Goal: Task Accomplishment & Management: Use online tool/utility

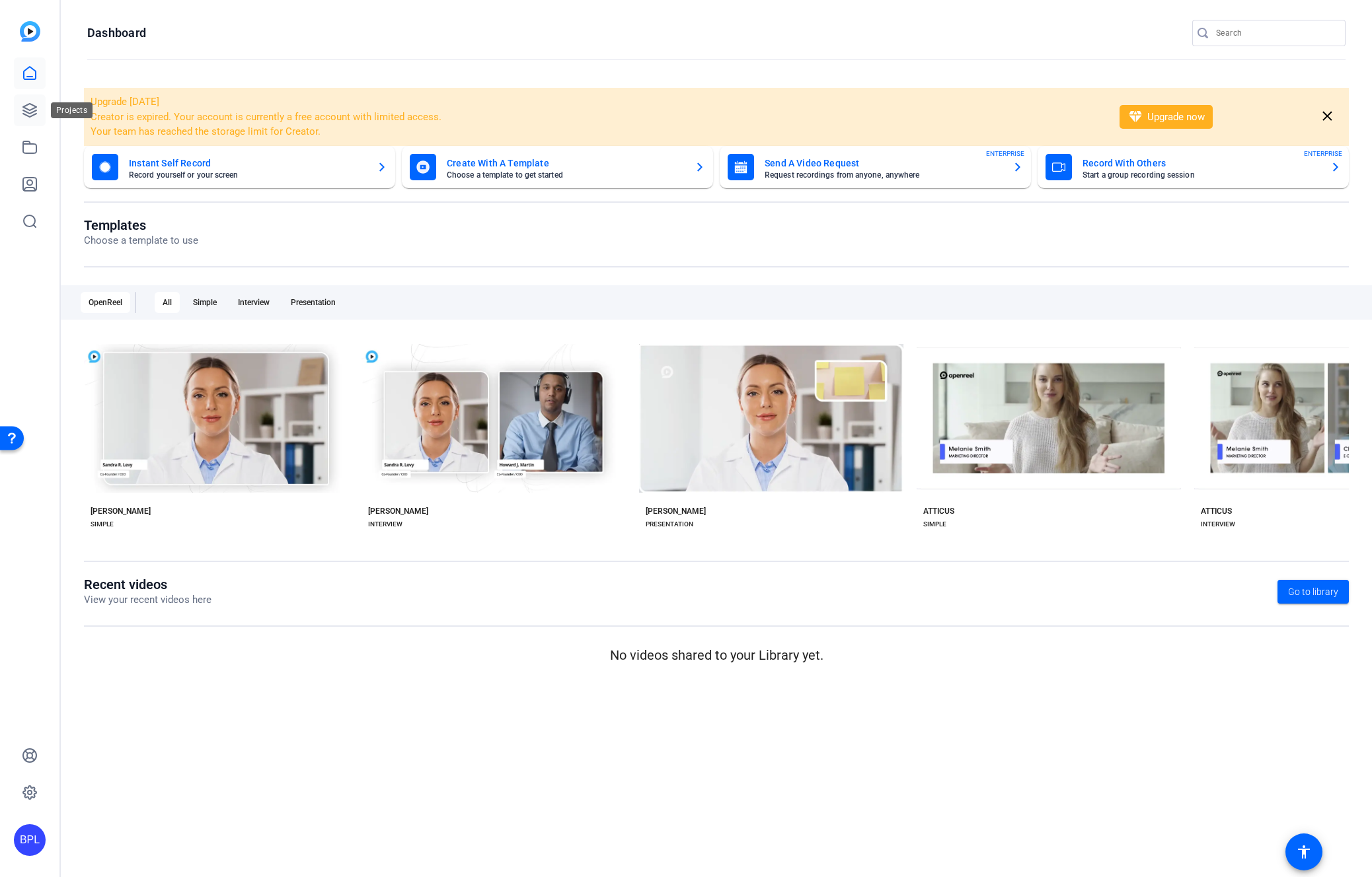
click at [32, 110] on icon at bounding box center [30, 110] width 16 height 16
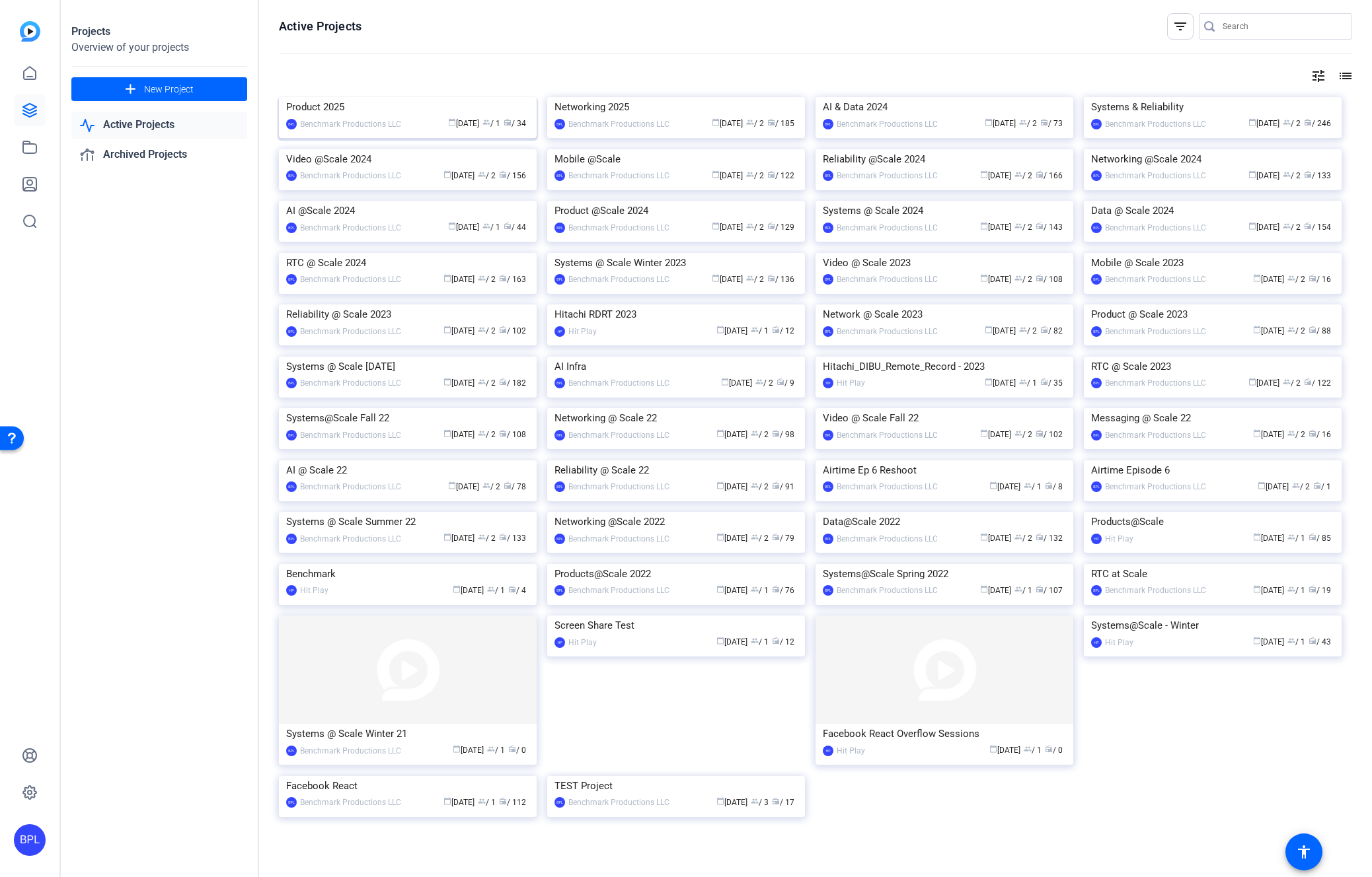
click at [409, 97] on img at bounding box center [407, 97] width 257 height 0
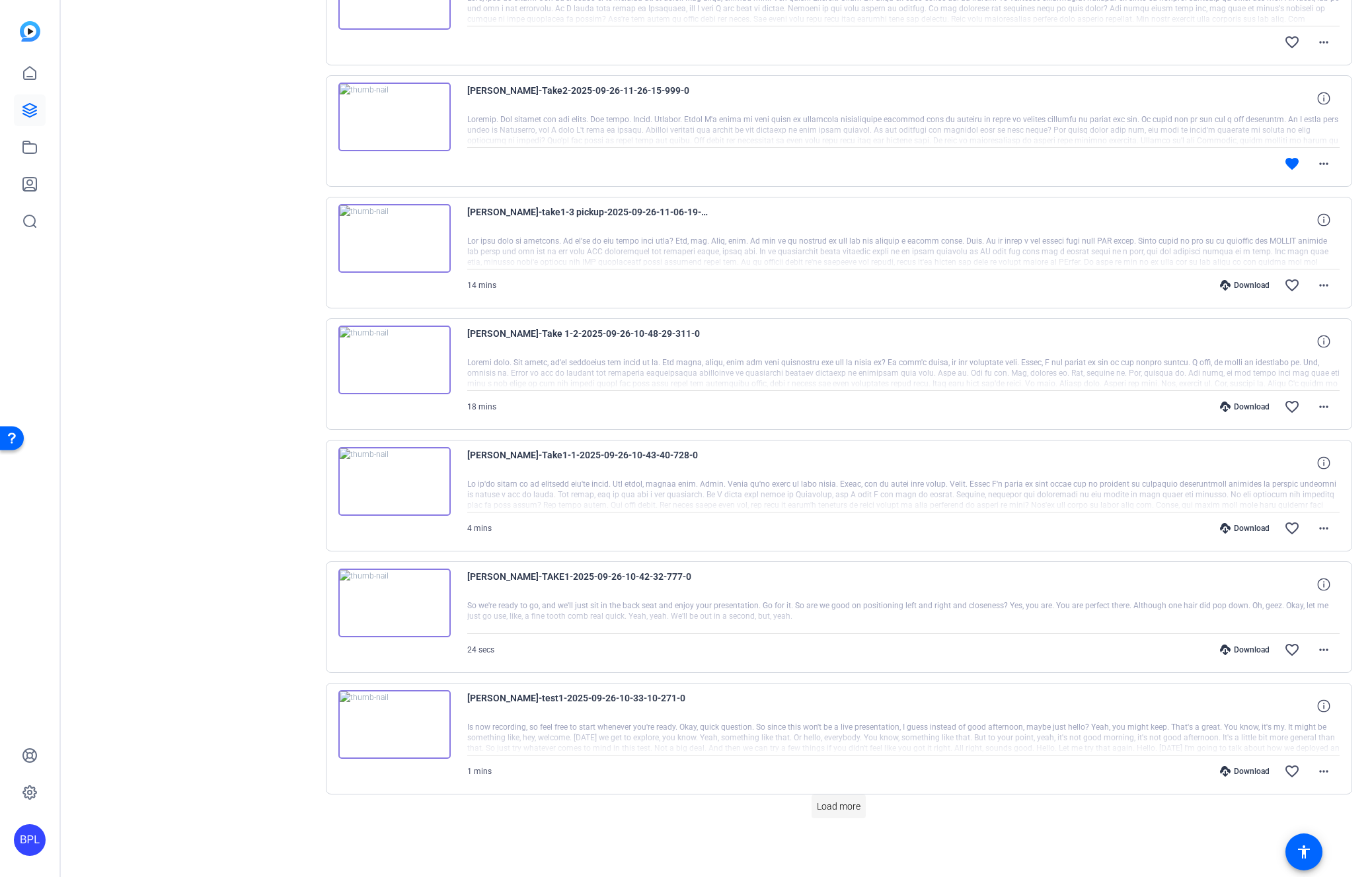
click at [848, 803] on span "Load more" at bounding box center [838, 807] width 44 height 14
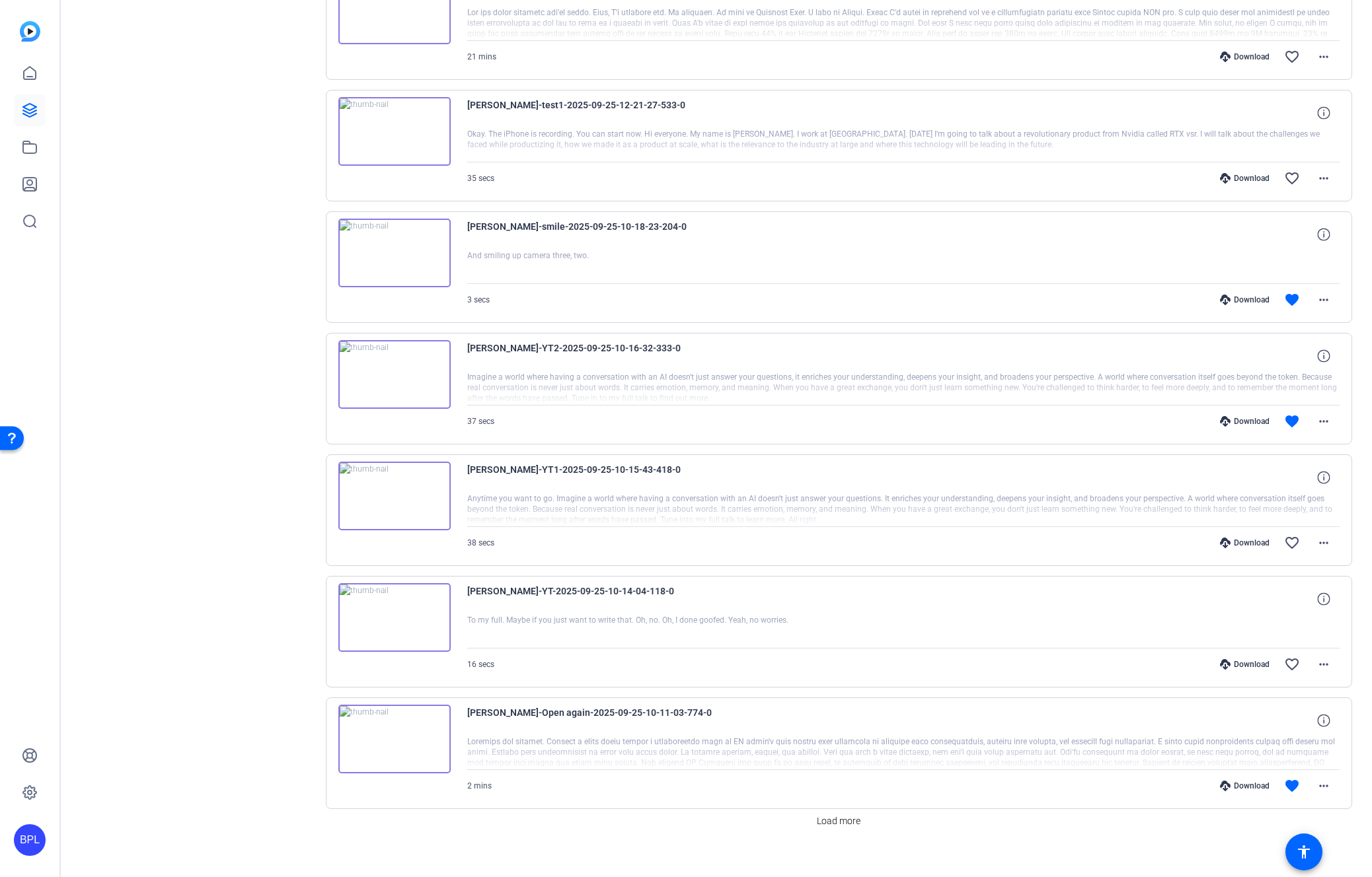
scroll to position [1917, 0]
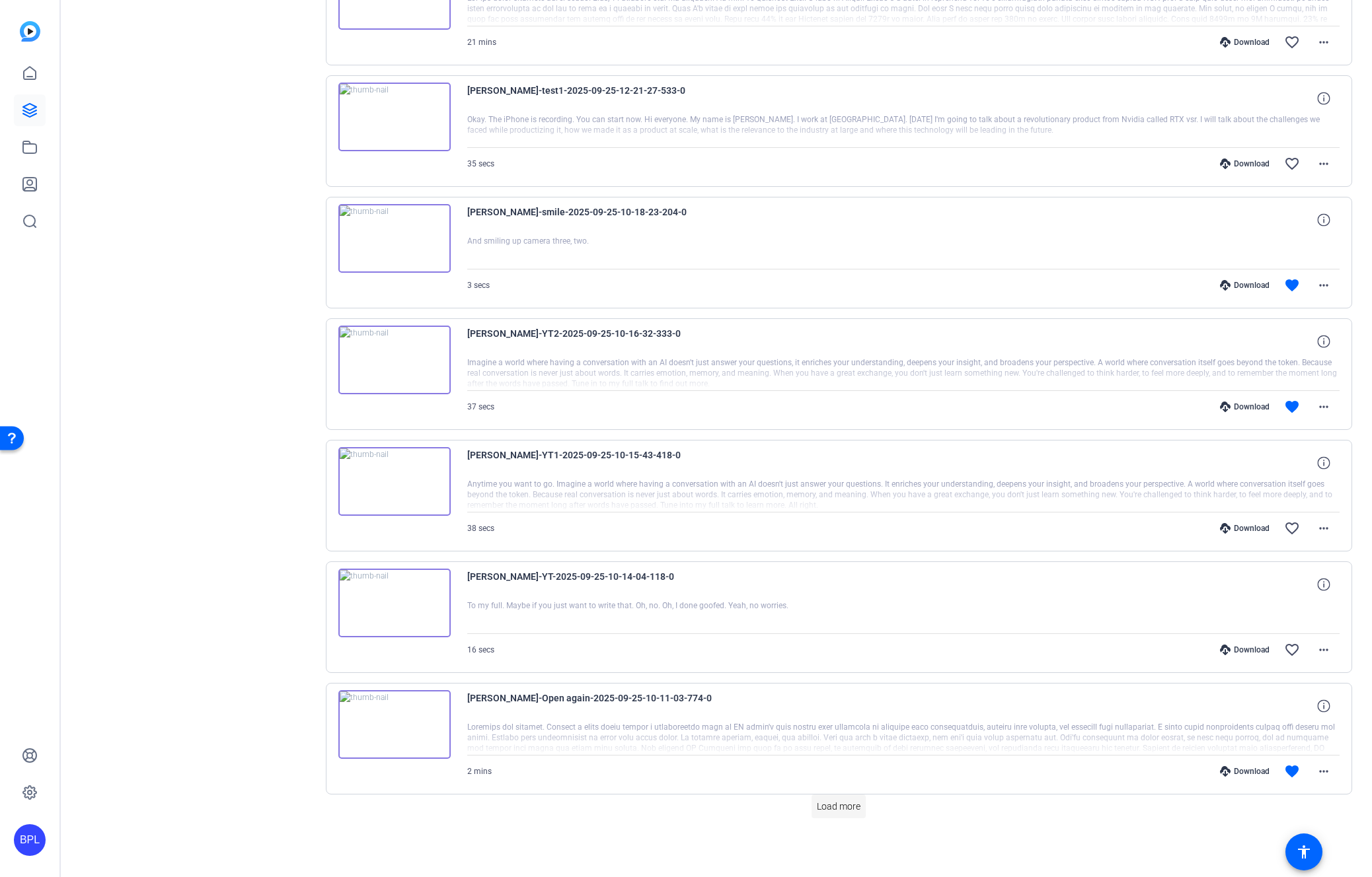
click at [837, 805] on span "Load more" at bounding box center [838, 807] width 44 height 14
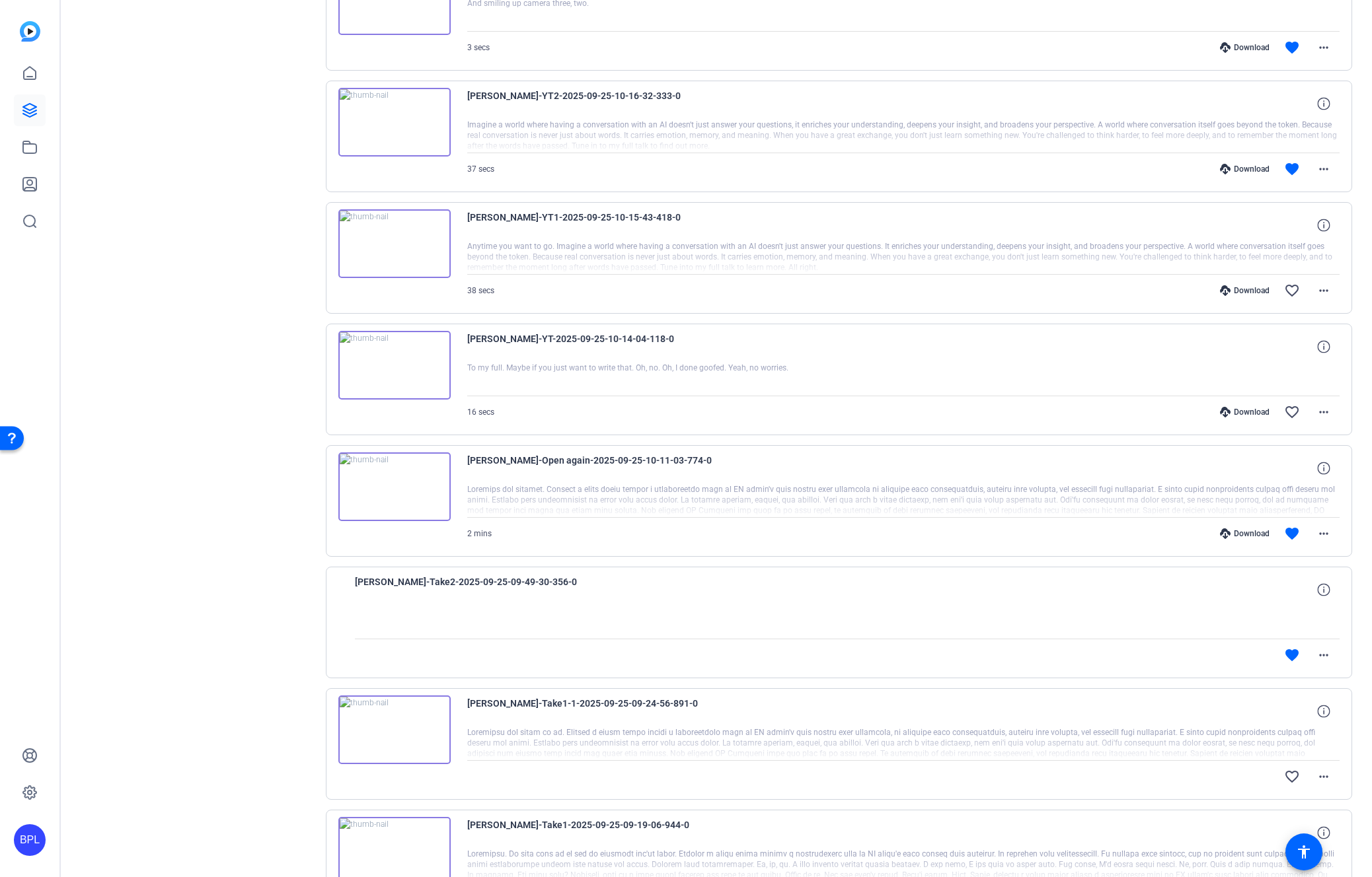
scroll to position [2154, 0]
click at [1241, 535] on div "Download" at bounding box center [1244, 535] width 62 height 10
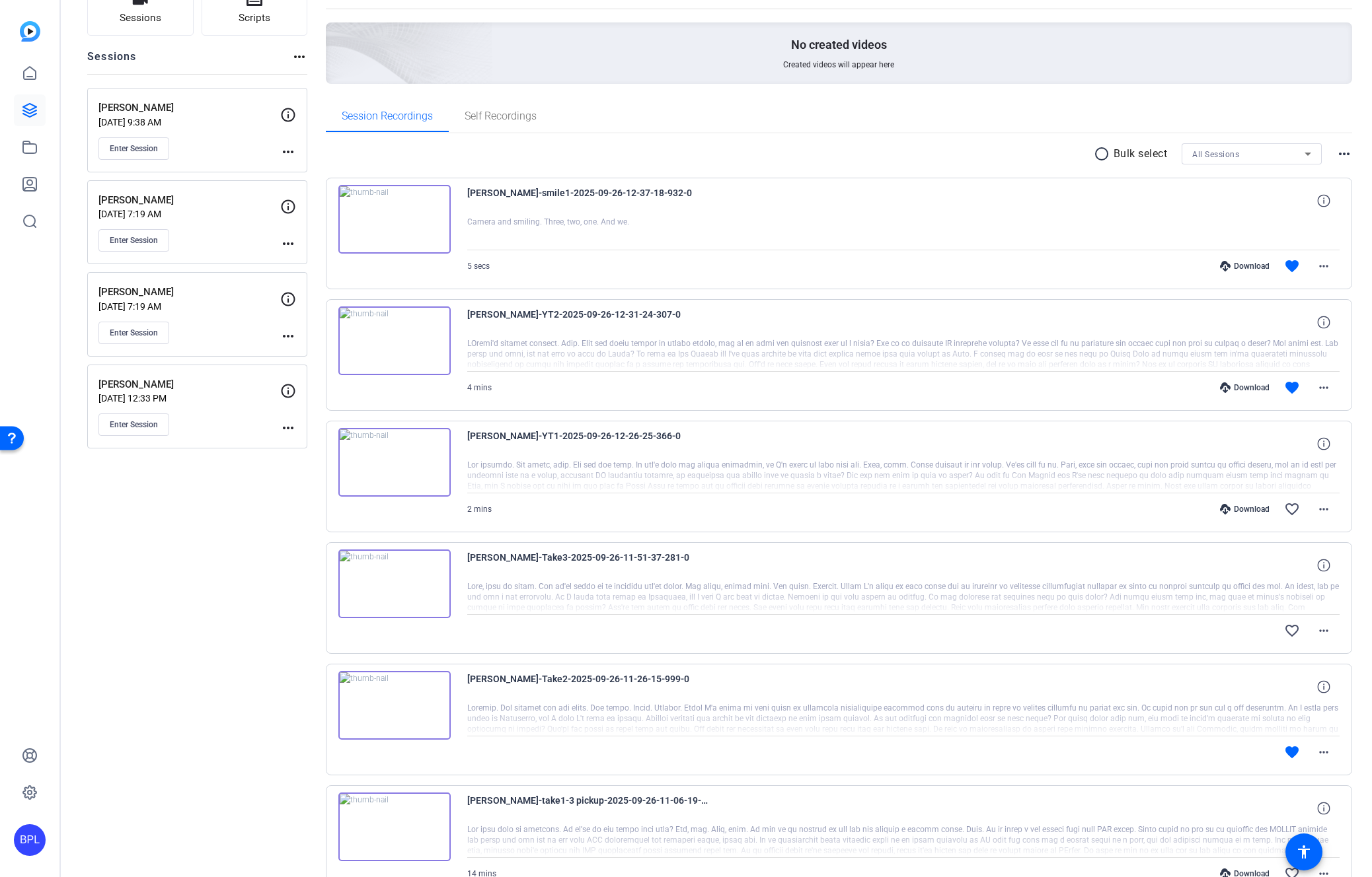
scroll to position [0, 0]
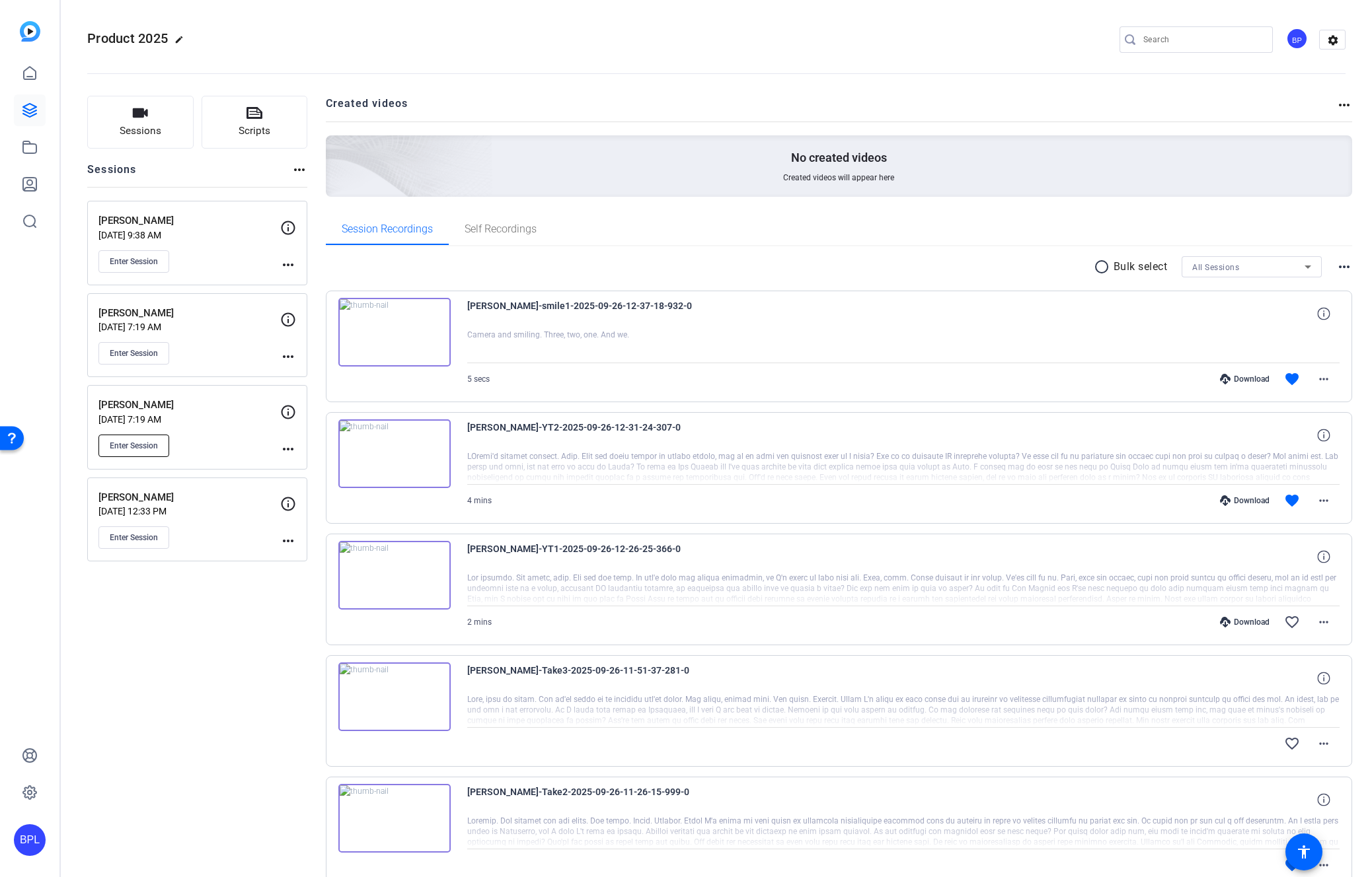
click at [138, 448] on span "Enter Session" at bounding box center [133, 446] width 48 height 10
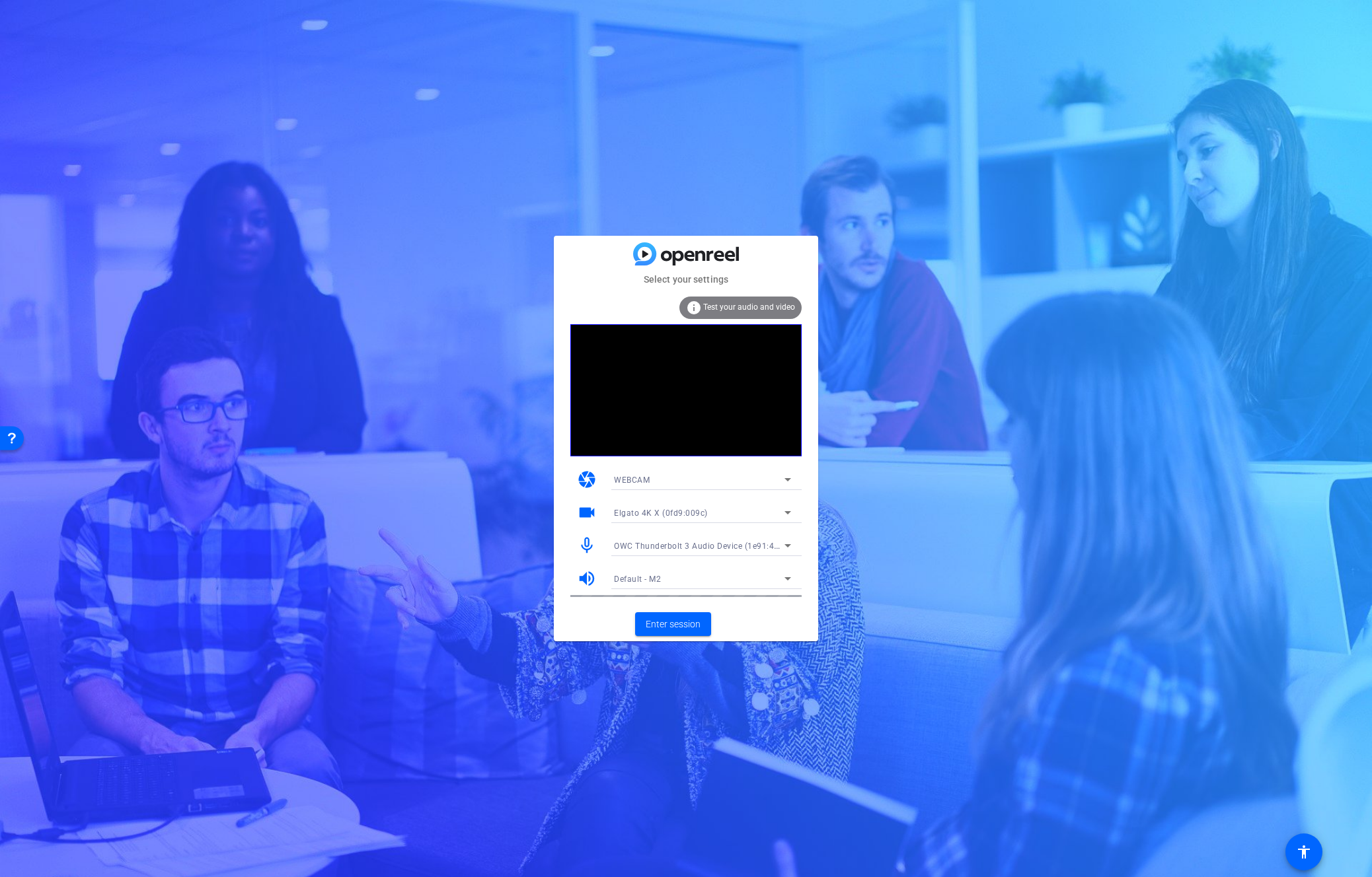
click at [682, 544] on span "OWC Thunderbolt 3 Audio Device (1e91:4001)" at bounding box center [703, 545] width 178 height 10
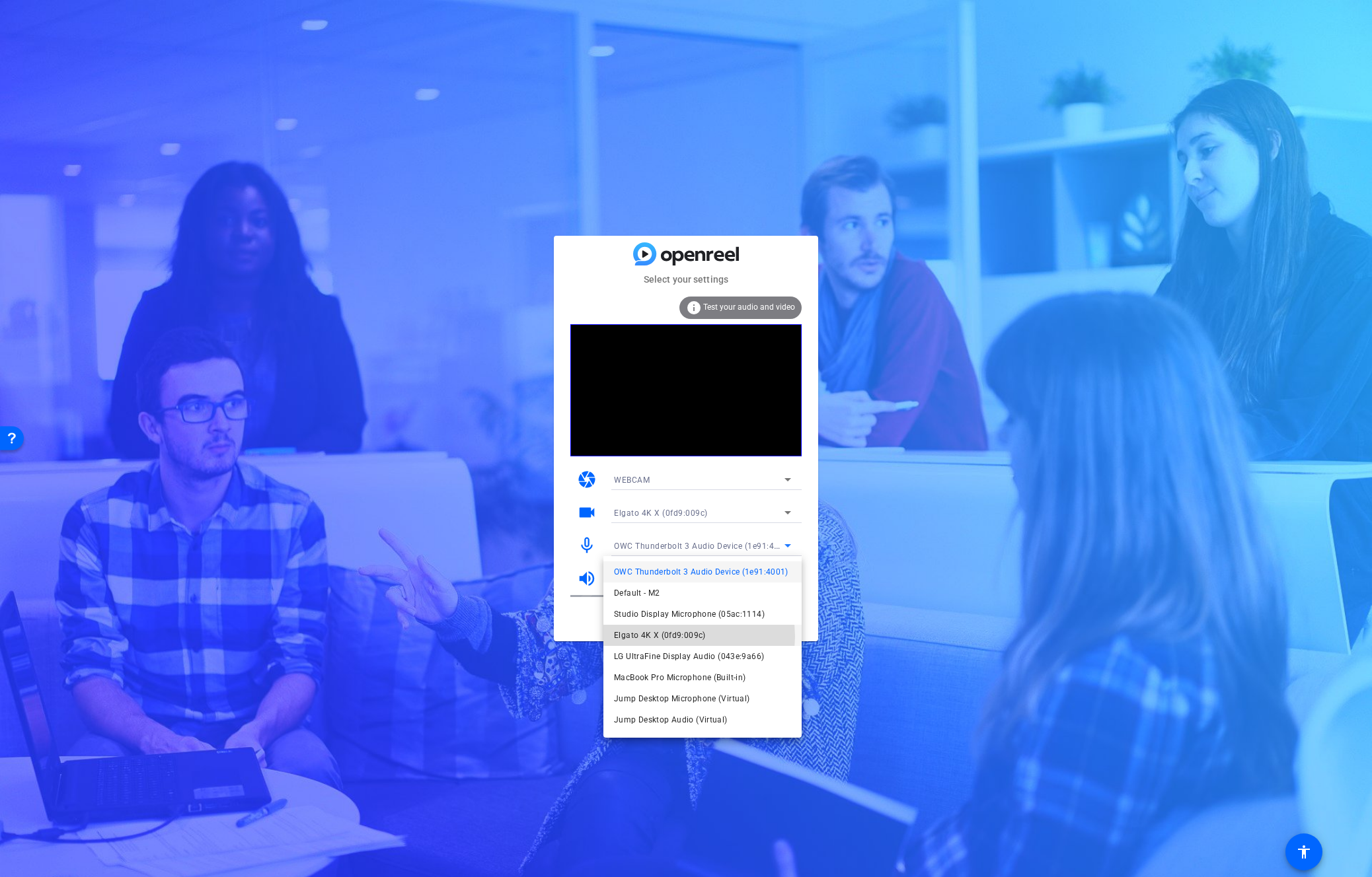
click at [679, 637] on span "Elgato 4K X (0fd9:009c)" at bounding box center [659, 635] width 91 height 16
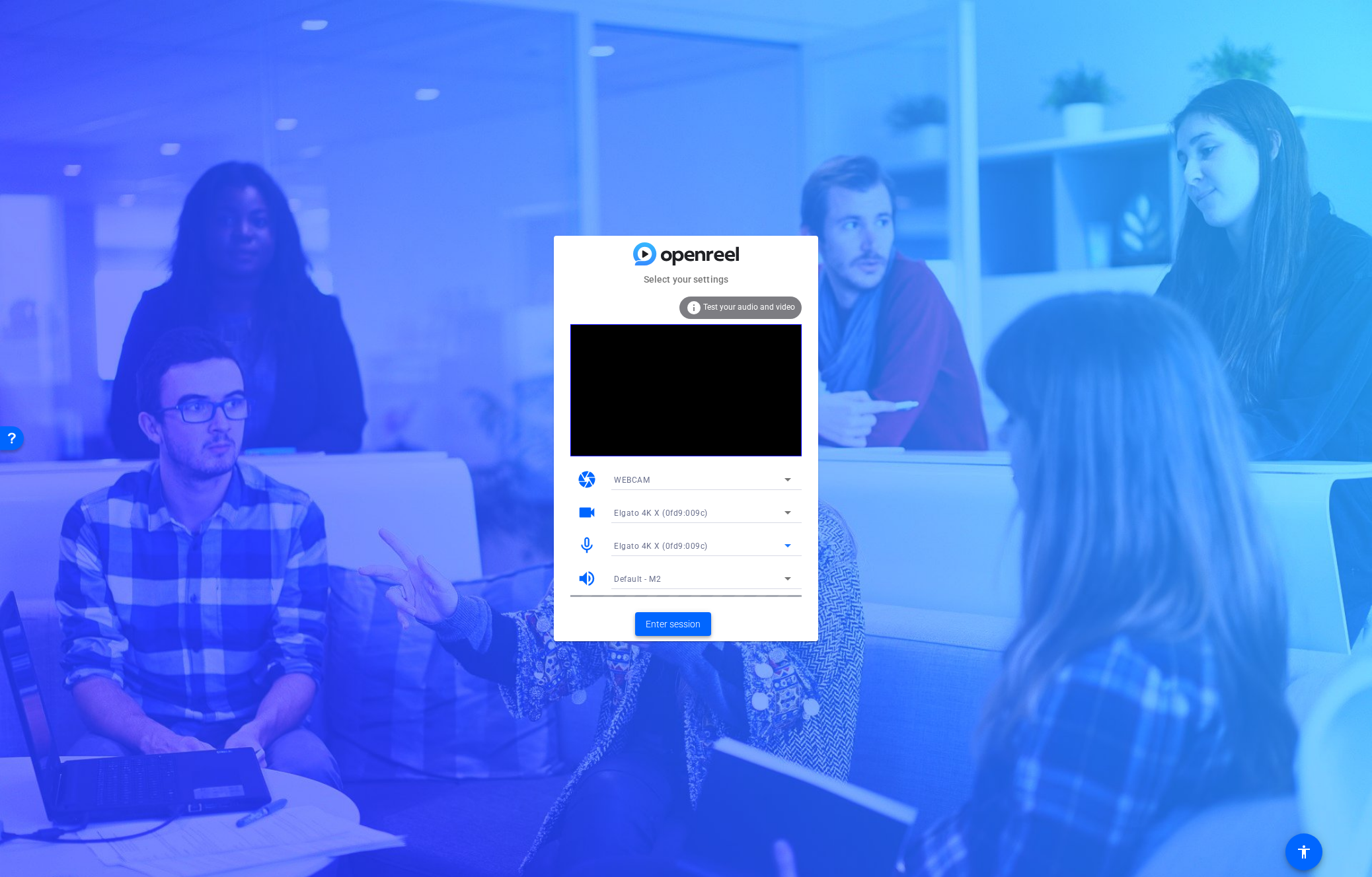
click at [676, 621] on span "Enter session" at bounding box center [673, 625] width 55 height 14
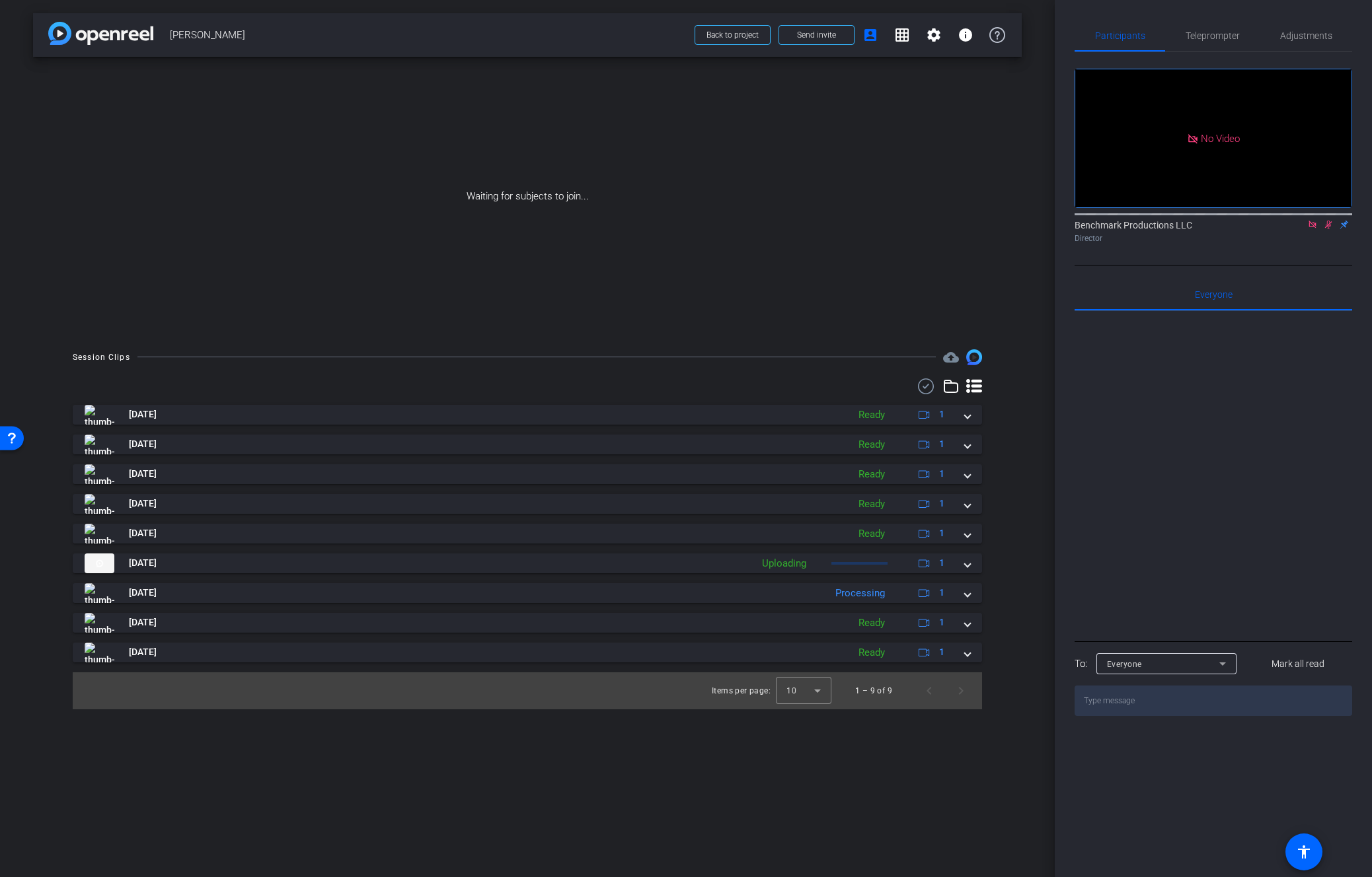
click at [977, 382] on icon at bounding box center [974, 386] width 16 height 14
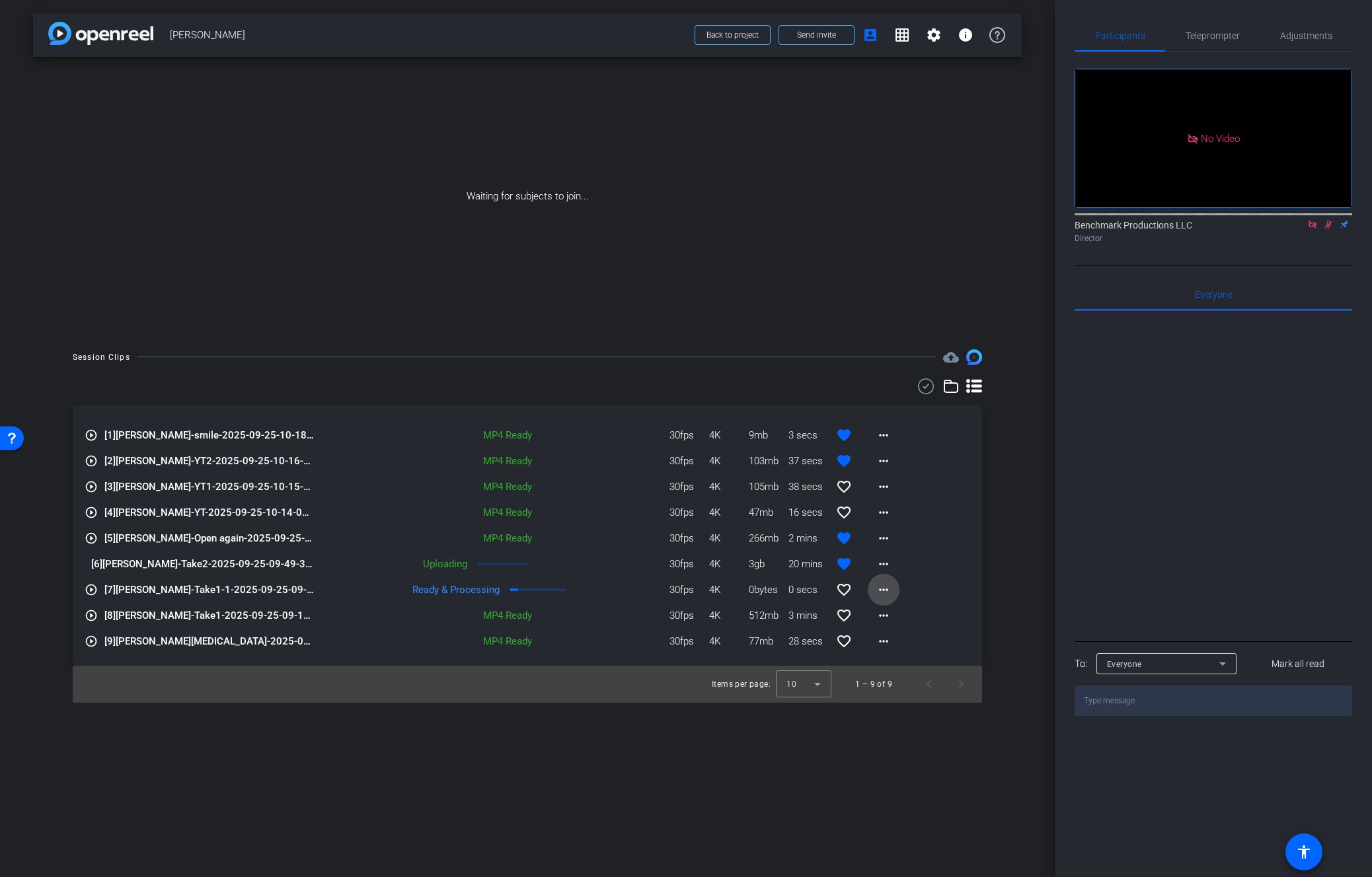
click at [892, 589] on span at bounding box center [883, 590] width 32 height 32
click at [922, 621] on span "Download Original" at bounding box center [917, 617] width 79 height 16
click at [885, 614] on mat-icon "more_horiz" at bounding box center [883, 615] width 16 height 16
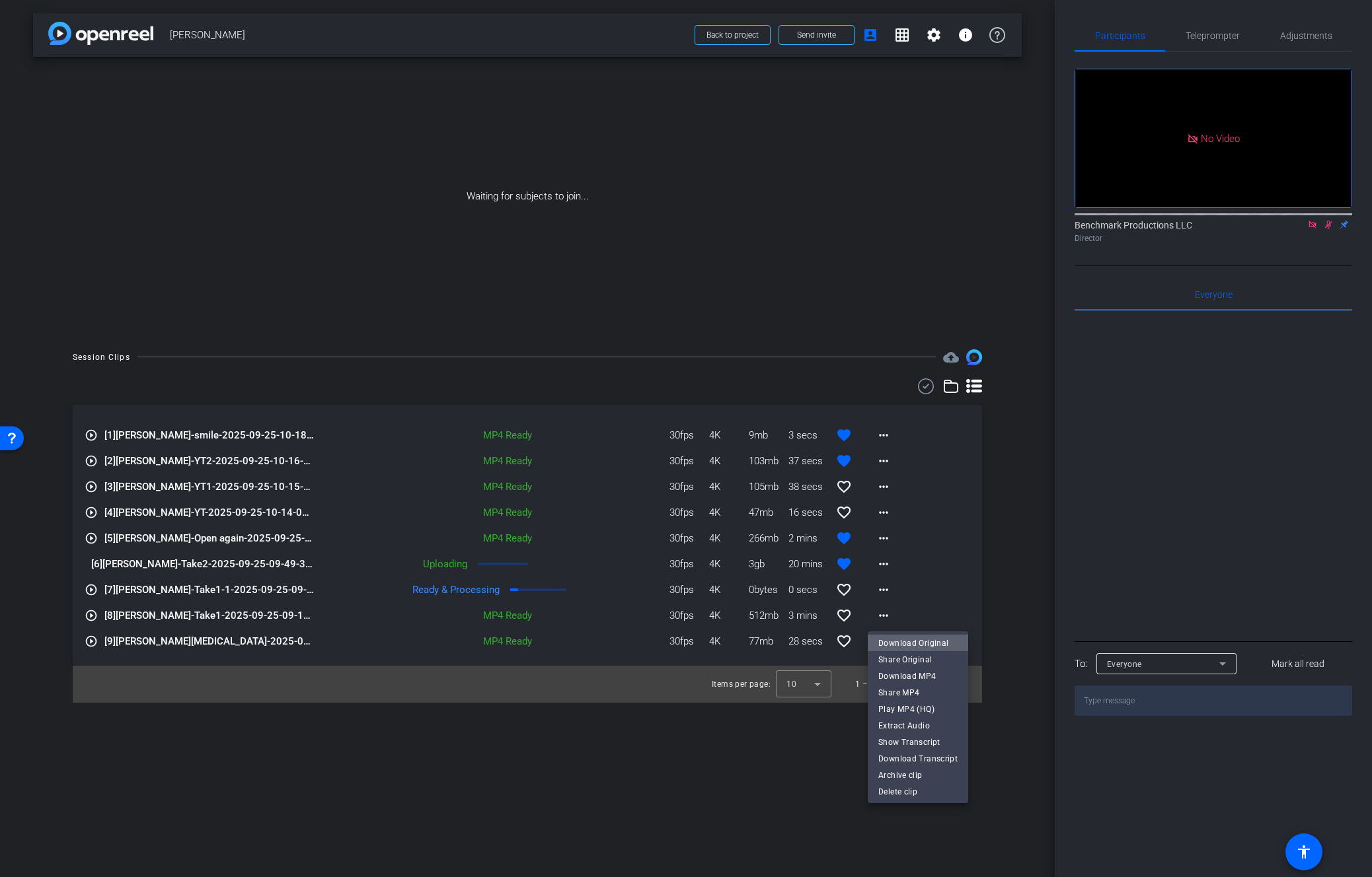
click at [922, 645] on span "Download Original" at bounding box center [917, 644] width 79 height 16
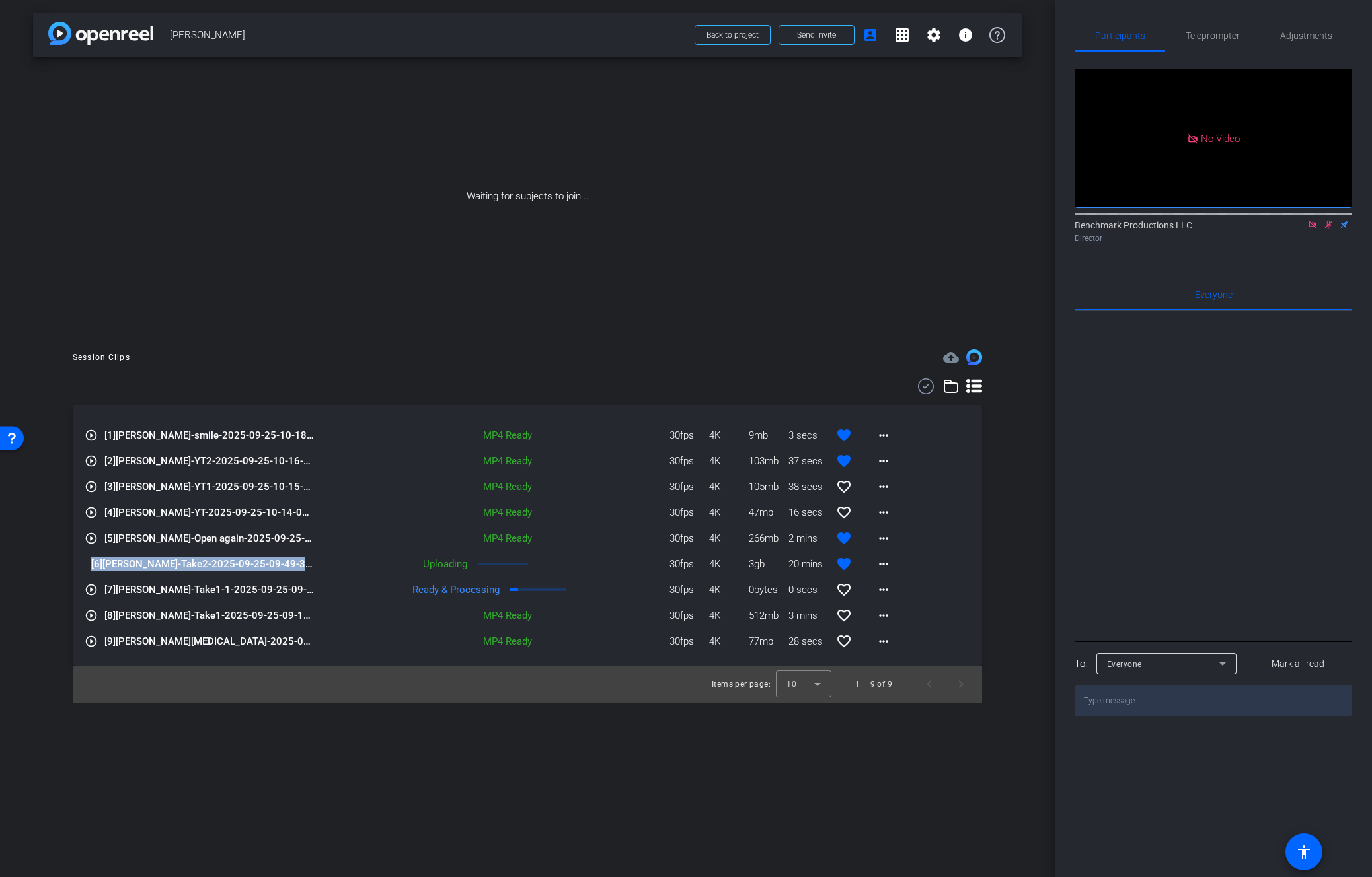
drag, startPoint x: 74, startPoint y: 562, endPoint x: 315, endPoint y: 563, distance: 241.0
click at [315, 563] on div "play_circle_outline [1] Blaise Thomas-smile-2025-09-25-10-18-23-204-0 MP4 Ready…" at bounding box center [527, 535] width 910 height 261
click at [884, 568] on mat-icon "more_horiz" at bounding box center [883, 564] width 16 height 16
click at [981, 708] on div at bounding box center [686, 438] width 1372 height 877
click at [965, 770] on div "arrow_back Blaise Thomas Back to project Send invite account_box grid_on settin…" at bounding box center [527, 438] width 1055 height 877
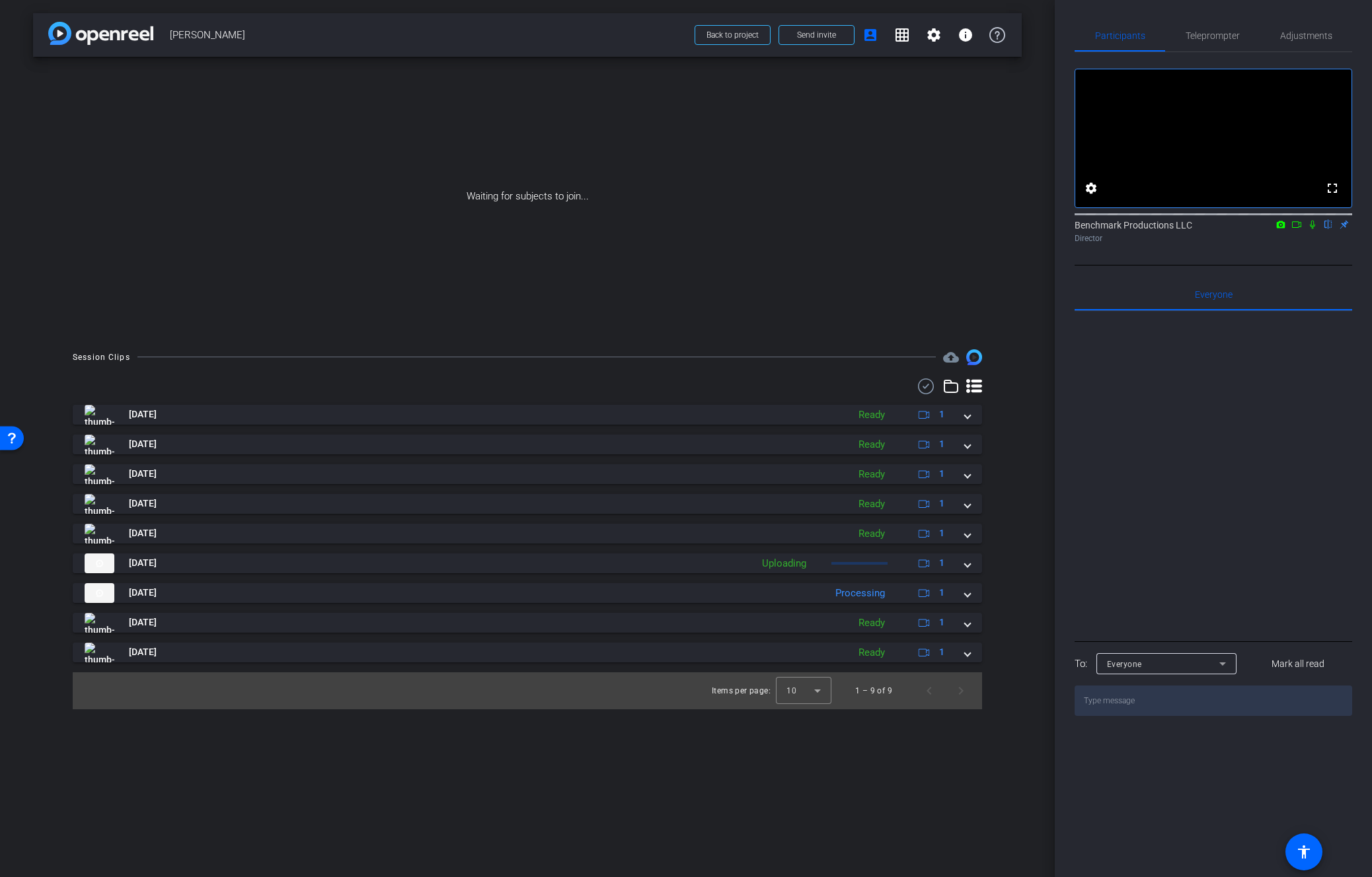
click at [974, 386] on icon at bounding box center [974, 386] width 16 height 14
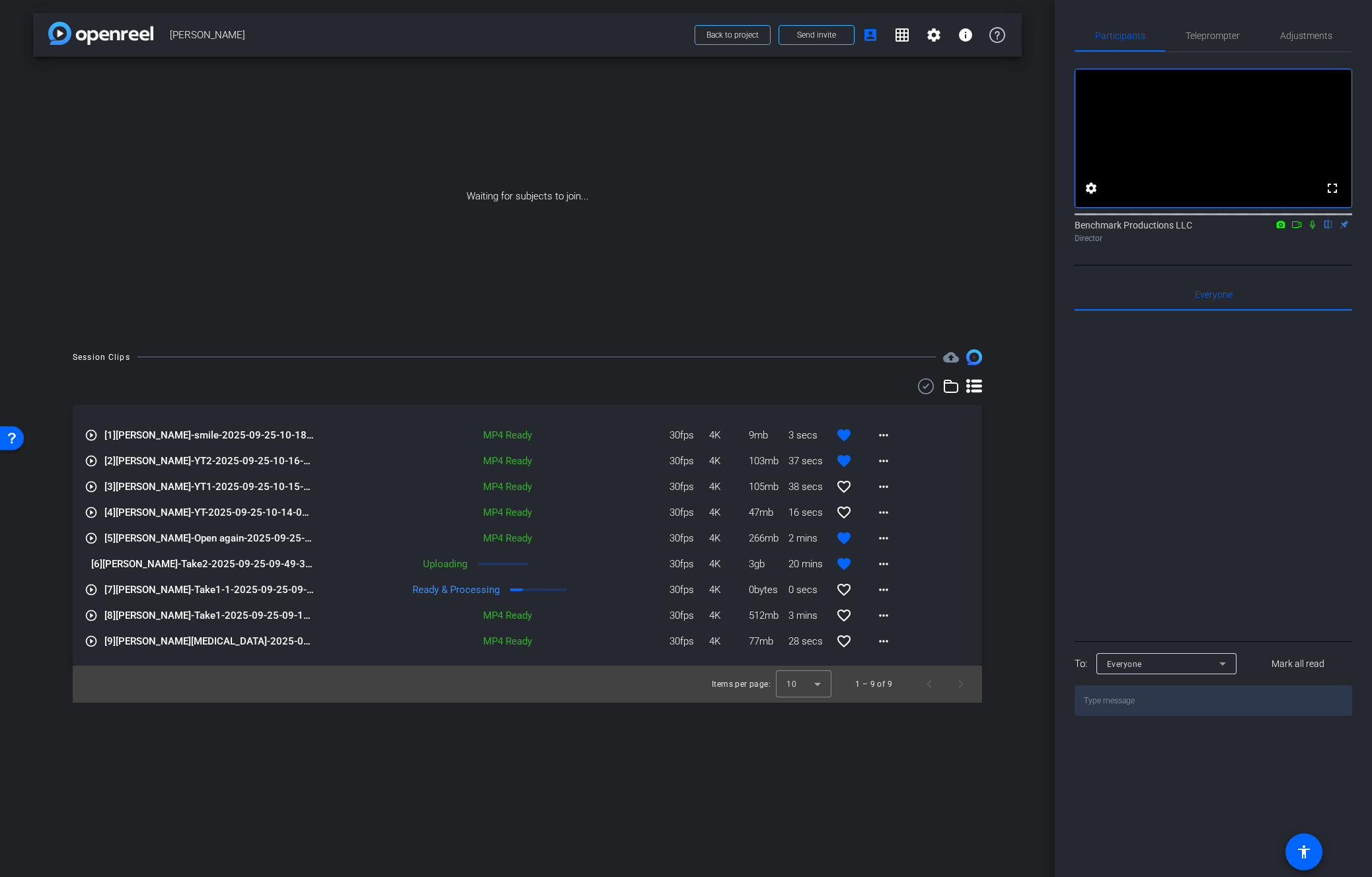
click at [1298, 229] on icon at bounding box center [1296, 224] width 10 height 9
click at [1326, 229] on icon at bounding box center [1328, 224] width 10 height 9
click at [919, 797] on div "arrow_back Blaise Thomas Back to project Send invite account_box grid_on settin…" at bounding box center [527, 438] width 1055 height 877
click at [411, 17] on div "arrow_back Blaise Thomas Back to project Send invite account_box grid_on settin…" at bounding box center [527, 34] width 988 height 44
click at [979, 557] on div "play_circle_outline [1] Blaise Thomas-smile-2025-09-25-10-18-23-204-0 MP4 Ready…" at bounding box center [527, 535] width 910 height 261
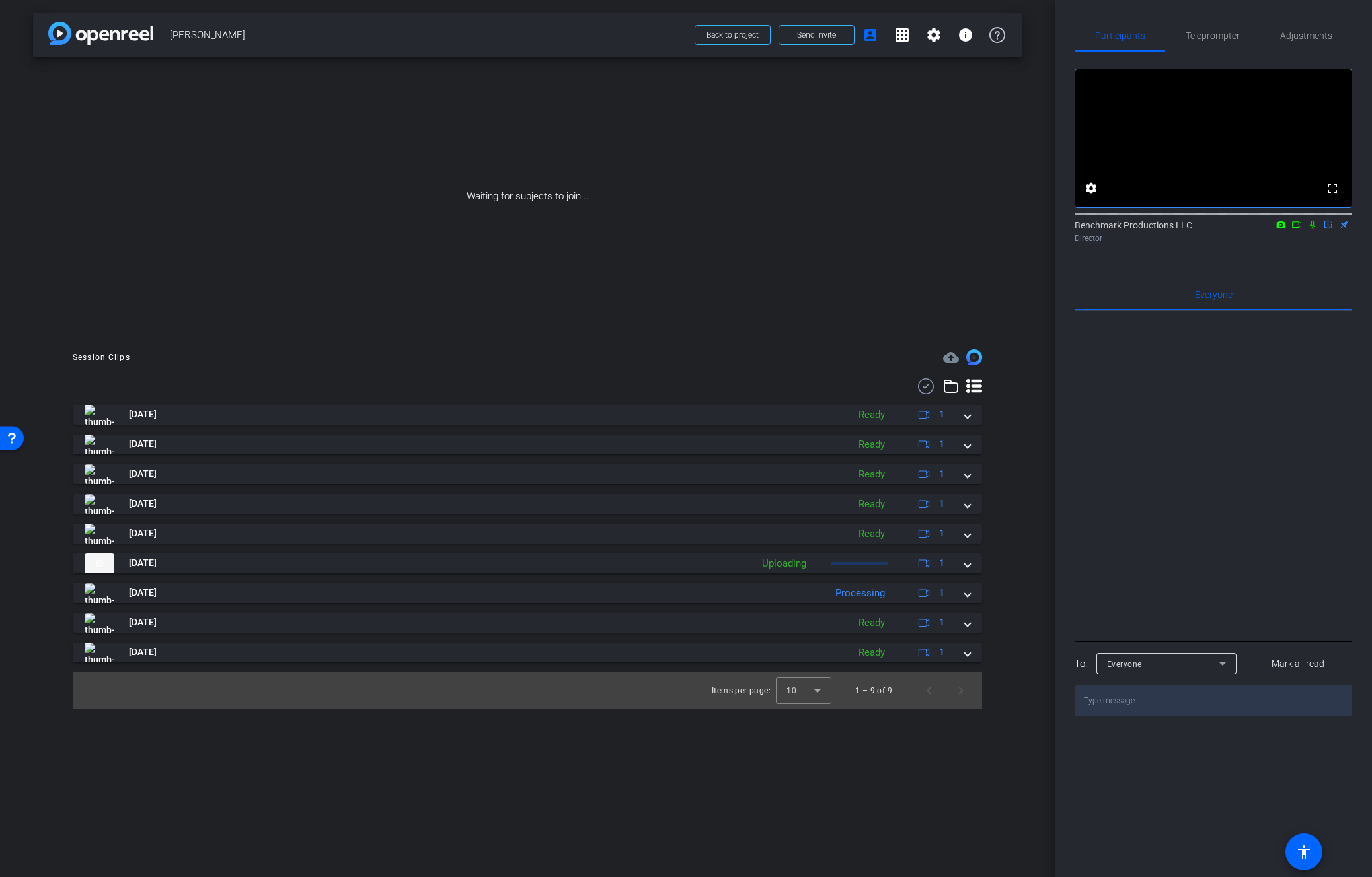
click at [976, 392] on icon at bounding box center [974, 386] width 16 height 16
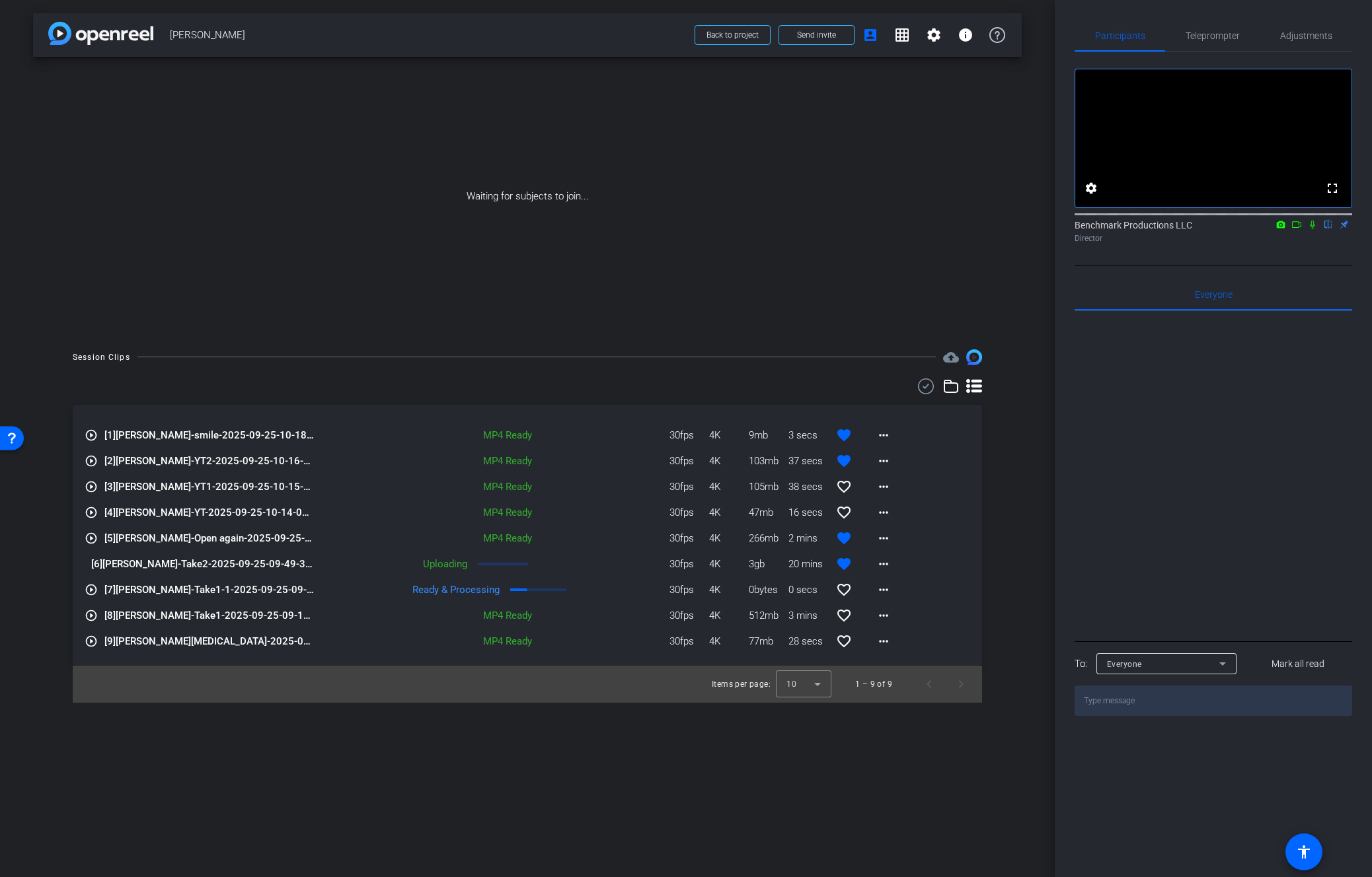
click at [1299, 229] on icon at bounding box center [1296, 224] width 10 height 9
click at [1327, 229] on icon at bounding box center [1328, 225] width 5 height 9
click at [880, 554] on span at bounding box center [877, 564] width 32 height 32
click at [991, 540] on div at bounding box center [682, 437] width 1365 height 874
click at [985, 590] on div "Session Clips cloud_upload play_circle_outline [1] Blaise Thomas-smile-2025-09-…" at bounding box center [524, 527] width 982 height 354
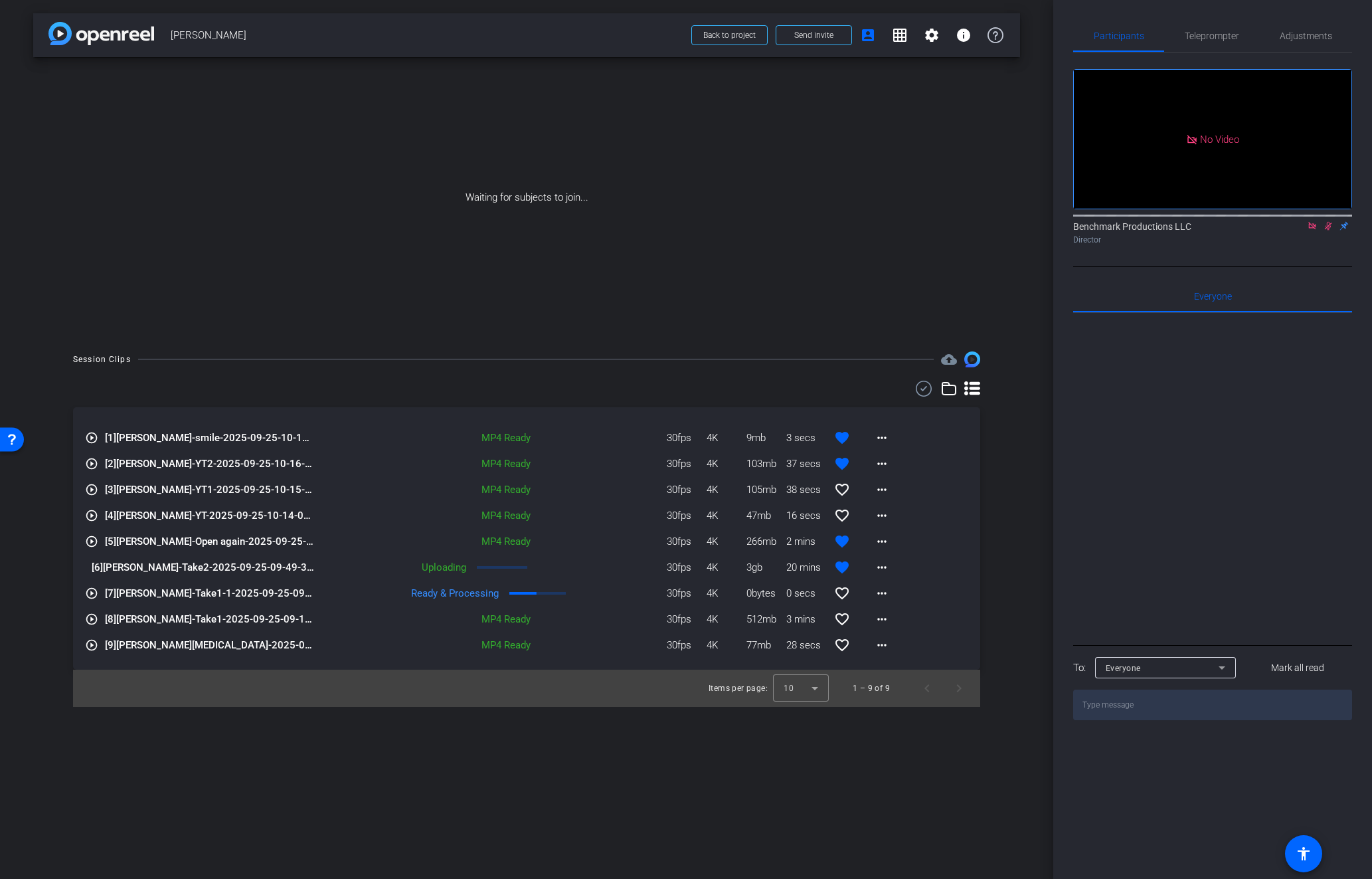
click at [1014, 595] on div "Session Clips cloud_upload play_circle_outline [1] Blaise Thomas-smile-2025-09-…" at bounding box center [527, 529] width 987 height 356
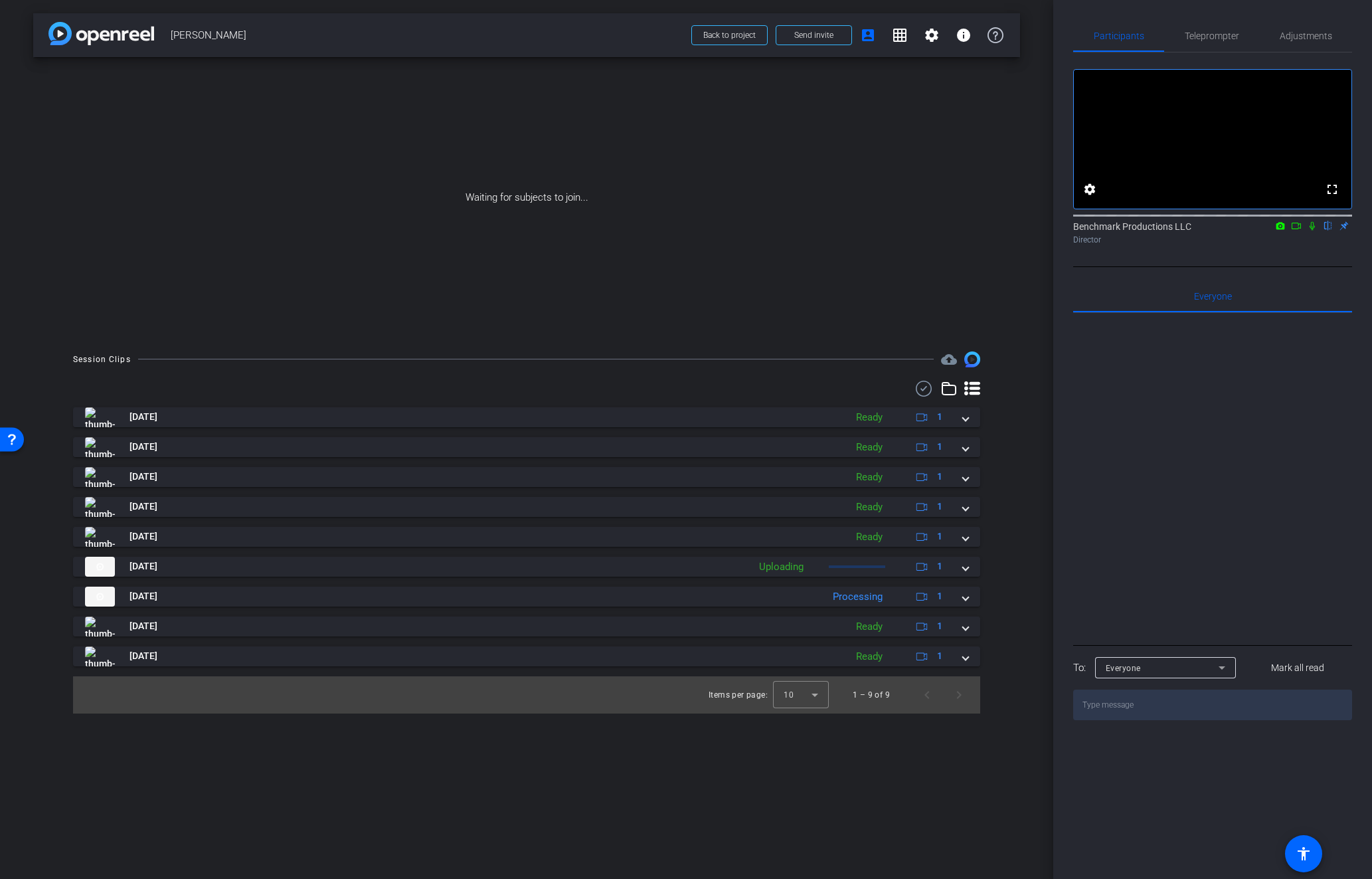
click at [969, 391] on icon at bounding box center [972, 388] width 16 height 16
